Goal: Contribute content: Add original content to the website for others to see

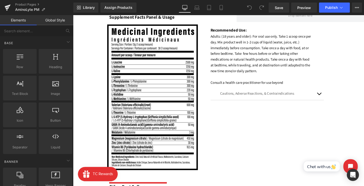
scroll to position [390, 0]
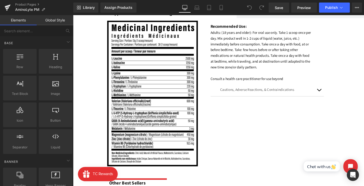
click at [136, 121] on img at bounding box center [156, 97] width 95 height 153
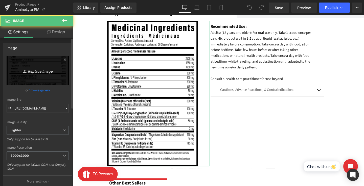
click at [34, 73] on icon "Replace Image" at bounding box center [37, 71] width 40 height 6
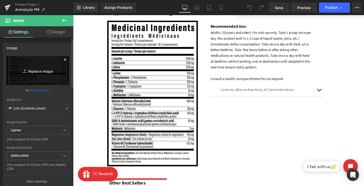
type input "C:\fakepath\Aminolyte_PM_SPF stacked BLK.png"
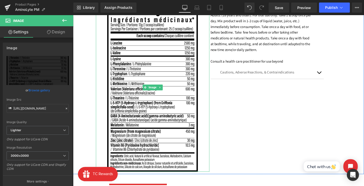
scroll to position [379, 0]
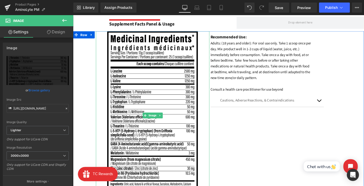
click at [166, 102] on img at bounding box center [156, 121] width 95 height 178
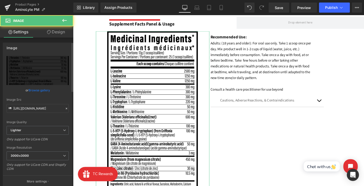
scroll to position [59, 0]
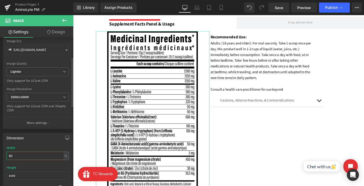
click at [24, 155] on input "80" at bounding box center [38, 156] width 62 height 8
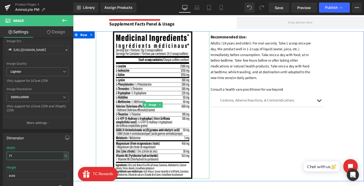
type input "70"
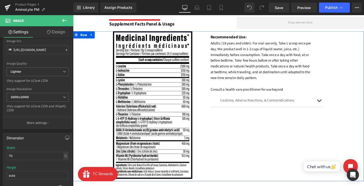
click at [264, 126] on div "Image Recommended Use: Text Block Adults: (18 years and older): For oral use on…" at bounding box center [226, 111] width 306 height 158
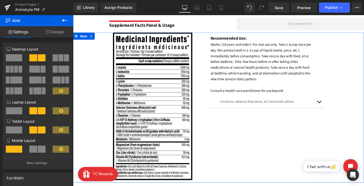
scroll to position [372, 0]
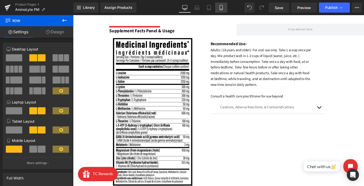
click at [219, 8] on icon at bounding box center [221, 7] width 5 height 5
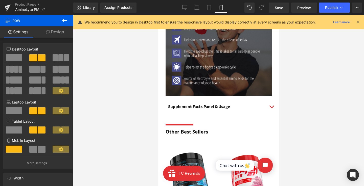
scroll to position [391, 0]
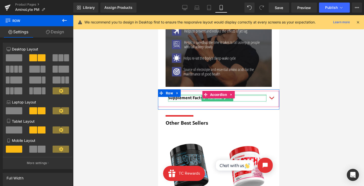
click at [267, 96] on button "button" at bounding box center [271, 98] width 10 height 14
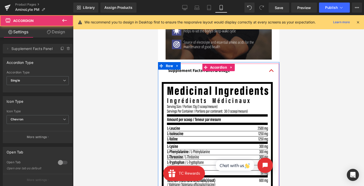
scroll to position [467, 0]
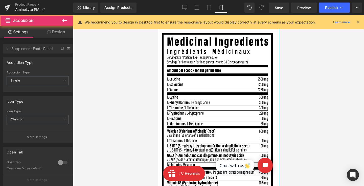
click at [237, 102] on img at bounding box center [217, 122] width 111 height 179
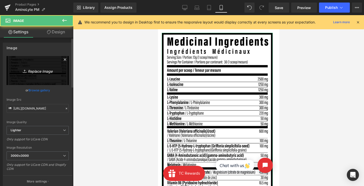
click at [25, 75] on link "Replace Image" at bounding box center [38, 70] width 62 height 29
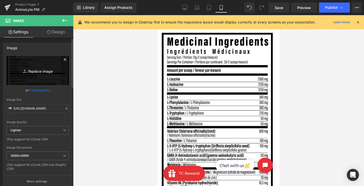
type input "C:\fakepath\Aminolyte_PM_SPF stacked BLK.png"
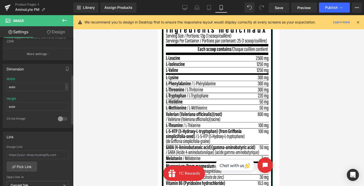
scroll to position [100, 0]
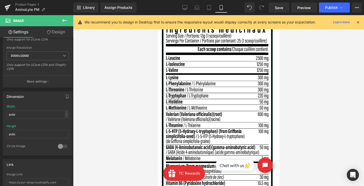
click at [52, 35] on link "Design" at bounding box center [56, 31] width 37 height 11
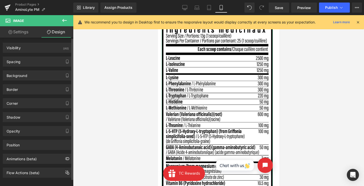
click at [35, 56] on div "Spacing [GEOGRAPHIC_DATA] 0 0 0 0 [GEOGRAPHIC_DATA] 0 0 0 0 Setup Global Style" at bounding box center [38, 60] width 76 height 14
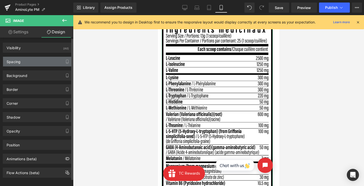
click at [27, 62] on div "Spacing" at bounding box center [37, 62] width 69 height 10
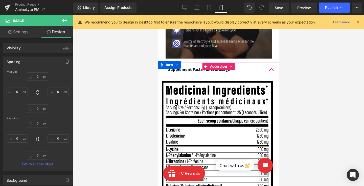
scroll to position [401, 0]
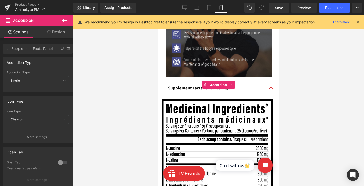
click at [45, 38] on div "Delete Cancel Supplement Facts Panel Supplement Facts Panel Name Supplement Fac…" at bounding box center [38, 164] width 76 height 253
click at [50, 34] on link "Design" at bounding box center [56, 31] width 37 height 11
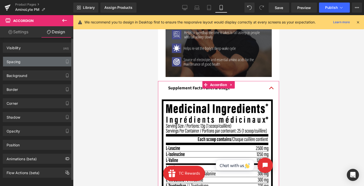
click at [14, 62] on div "Spacing" at bounding box center [14, 60] width 14 height 7
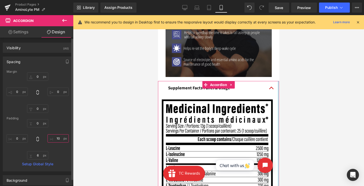
click at [56, 139] on input "10" at bounding box center [58, 139] width 21 height 8
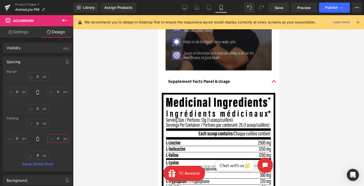
scroll to position [324, 0]
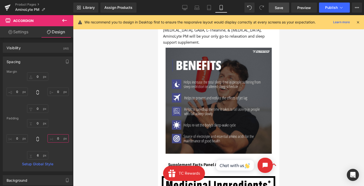
type input "0"
click at [277, 8] on span "Save" at bounding box center [279, 7] width 8 height 5
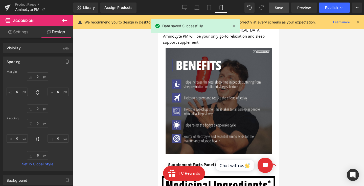
click at [177, 6] on div "Library Assign Products Product Preview No product match your search. Please tr…" at bounding box center [218, 8] width 291 height 10
click at [181, 6] on link "Desktop" at bounding box center [185, 8] width 12 height 10
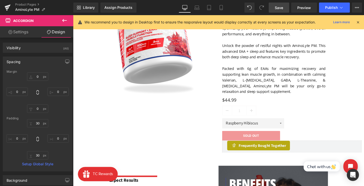
scroll to position [83, 0]
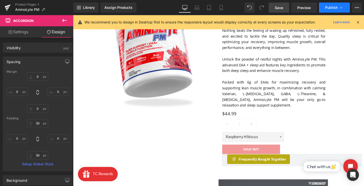
click at [329, 8] on span "Publish" at bounding box center [331, 8] width 13 height 4
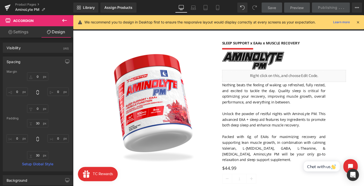
scroll to position [0, 0]
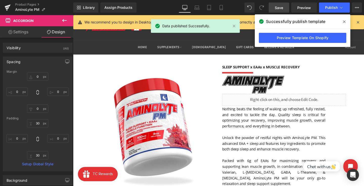
click at [26, 2] on div "Product Pages AminoLyte PM" at bounding box center [36, 7] width 73 height 15
click at [26, 3] on link "Product Pages" at bounding box center [44, 5] width 58 height 4
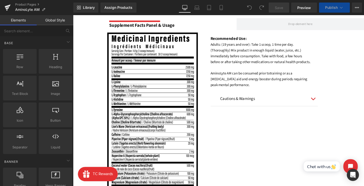
scroll to position [384, 0]
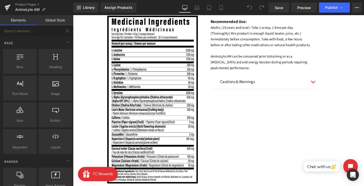
click at [158, 154] on img at bounding box center [156, 104] width 95 height 177
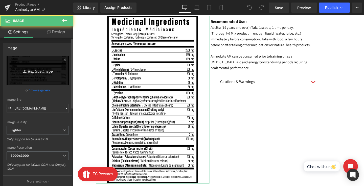
click at [36, 74] on link "Replace Image" at bounding box center [38, 70] width 62 height 29
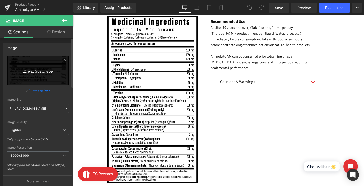
type input "C:\fakepath\AM SPF stacked BLK.png"
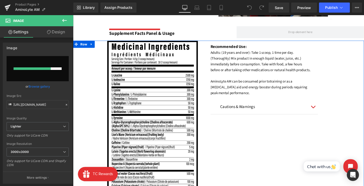
scroll to position [355, 0]
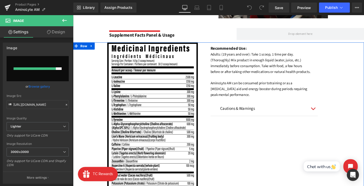
click at [235, 80] on p at bounding box center [271, 81] width 107 height 6
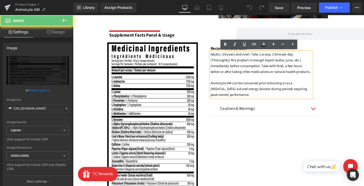
click at [155, 91] on img at bounding box center [156, 132] width 95 height 177
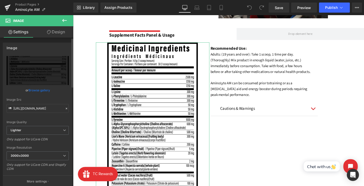
click at [43, 92] on link "Browse gallery" at bounding box center [40, 90] width 22 height 9
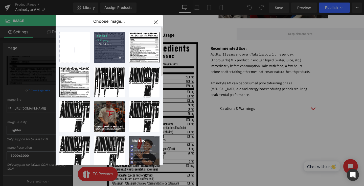
click at [0, 0] on p "274.24 KB" at bounding box center [0, 0] width 0 height 0
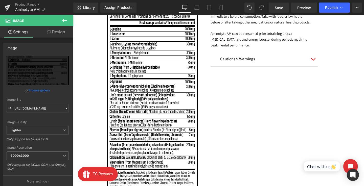
scroll to position [330, 0]
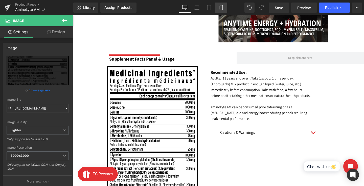
click at [221, 8] on icon at bounding box center [221, 7] width 5 height 5
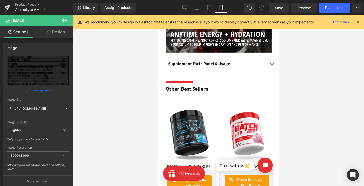
scroll to position [448, 0]
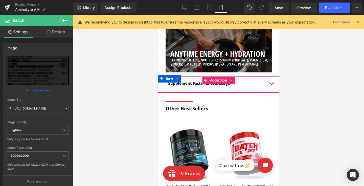
click at [268, 79] on button "button" at bounding box center [271, 84] width 10 height 14
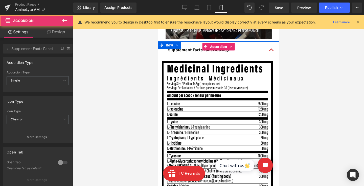
scroll to position [505, 0]
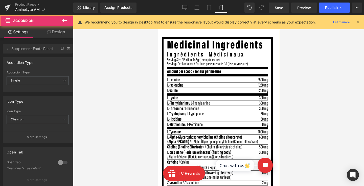
click at [240, 90] on img at bounding box center [217, 140] width 111 height 206
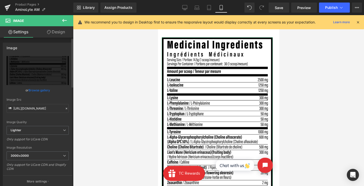
click at [45, 92] on link "Browse gallery" at bounding box center [40, 90] width 22 height 9
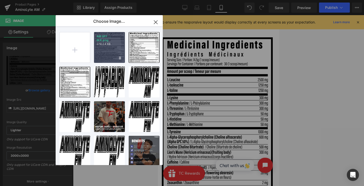
click at [0, 0] on div "AM SPF ... BLK.png 274.24 KB" at bounding box center [0, 0] width 0 height 0
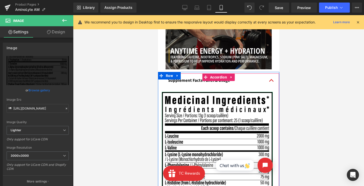
scroll to position [395, 0]
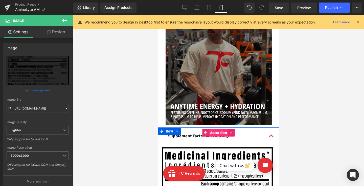
click at [219, 132] on span "Accordion" at bounding box center [218, 133] width 19 height 8
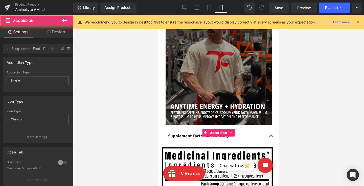
click at [58, 32] on link "Design" at bounding box center [56, 31] width 37 height 11
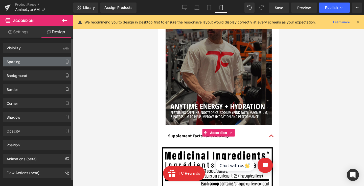
click at [11, 61] on div "Spacing" at bounding box center [14, 60] width 14 height 7
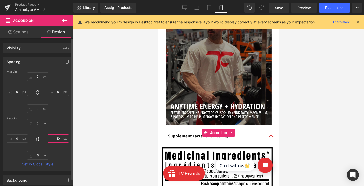
click at [56, 138] on input "10" at bounding box center [58, 139] width 21 height 8
type input "0"
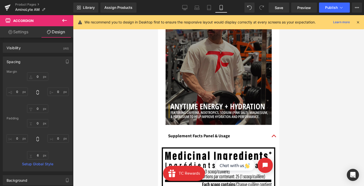
click at [86, 138] on div at bounding box center [218, 100] width 291 height 171
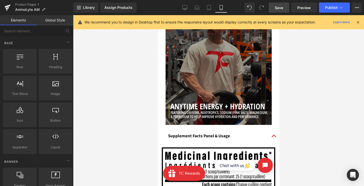
click at [284, 11] on link "Save" at bounding box center [279, 8] width 20 height 10
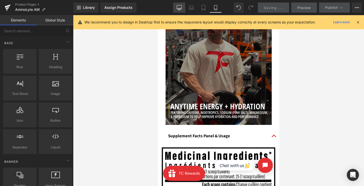
click at [179, 6] on icon at bounding box center [179, 7] width 5 height 5
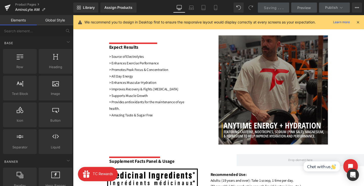
scroll to position [237, 0]
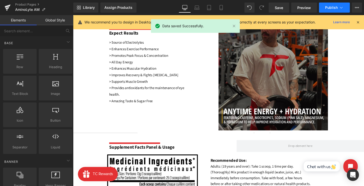
click at [333, 7] on span "Publish" at bounding box center [331, 8] width 13 height 4
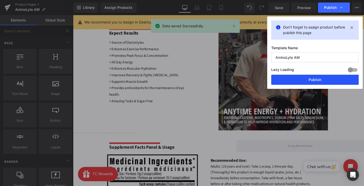
click at [0, 0] on button "Publish" at bounding box center [0, 0] width 0 height 0
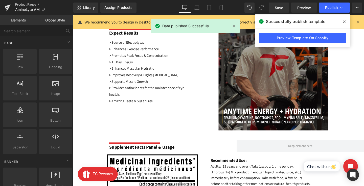
click at [22, 5] on link "Product Pages" at bounding box center [44, 5] width 58 height 4
